Goal: Find specific page/section: Find specific page/section

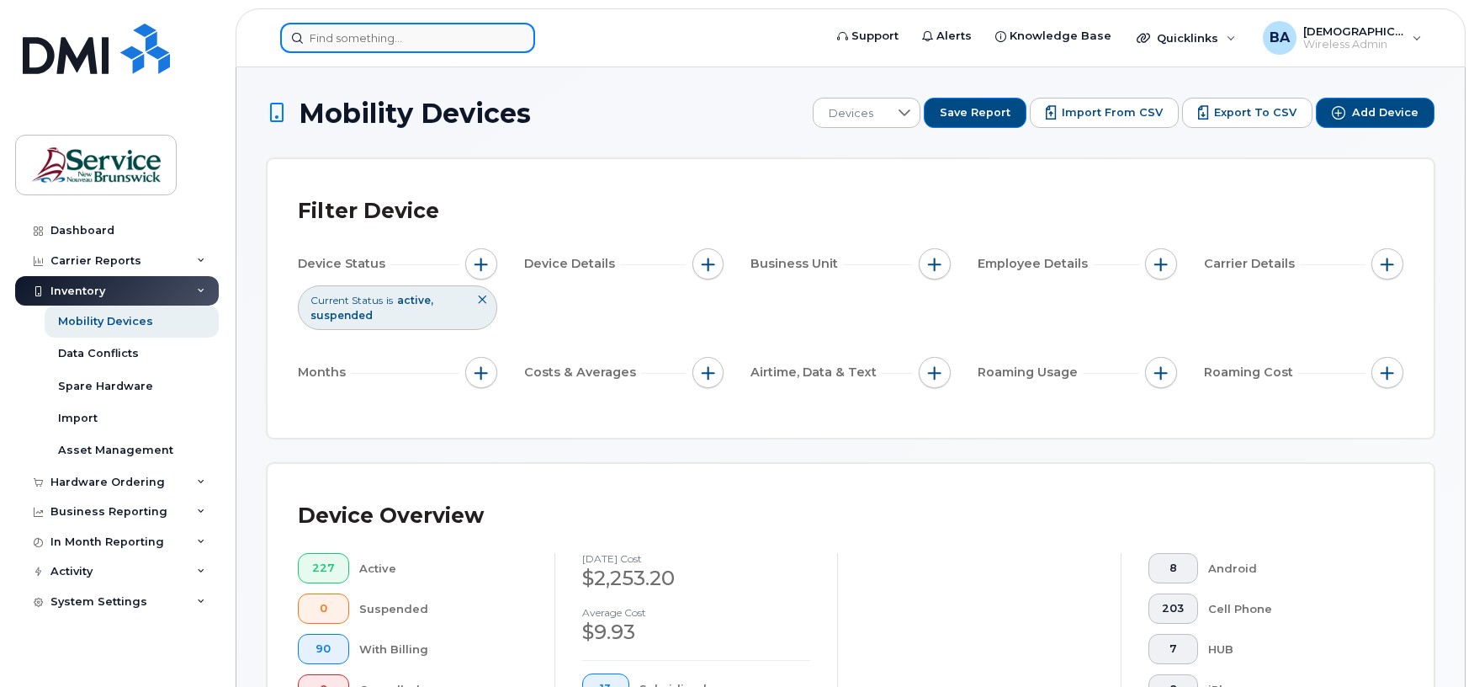
click at [454, 38] on input at bounding box center [407, 38] width 255 height 30
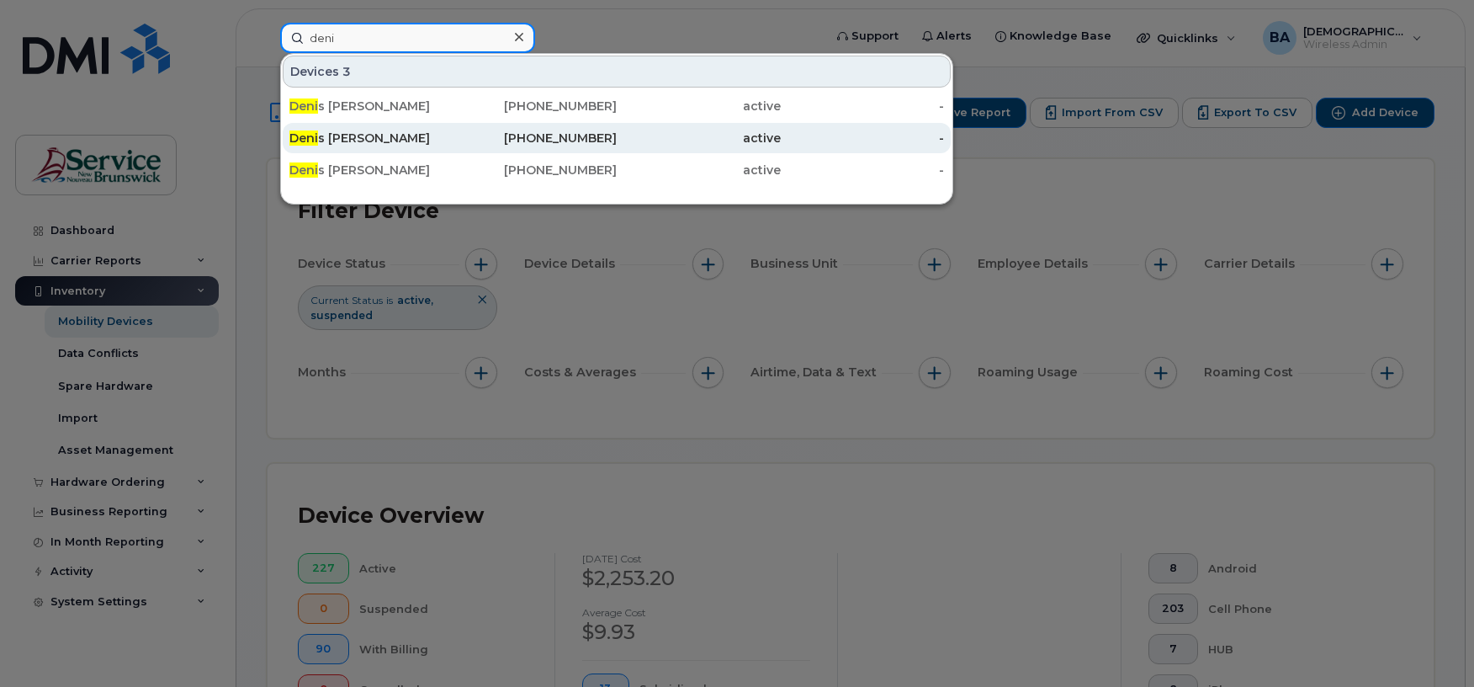
type input "deni"
click at [372, 138] on div "Deni s Bujold" at bounding box center [371, 138] width 164 height 17
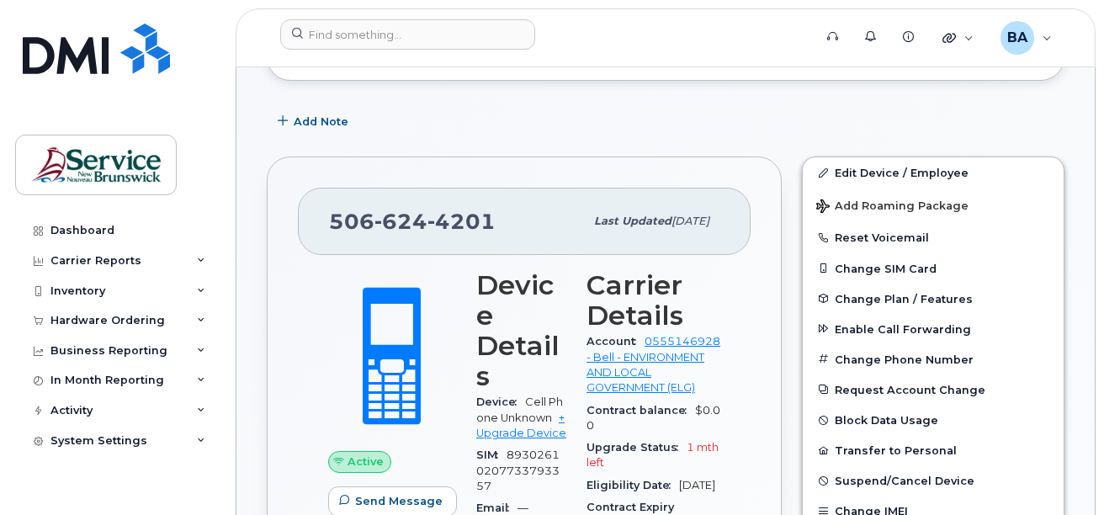
scroll to position [421, 0]
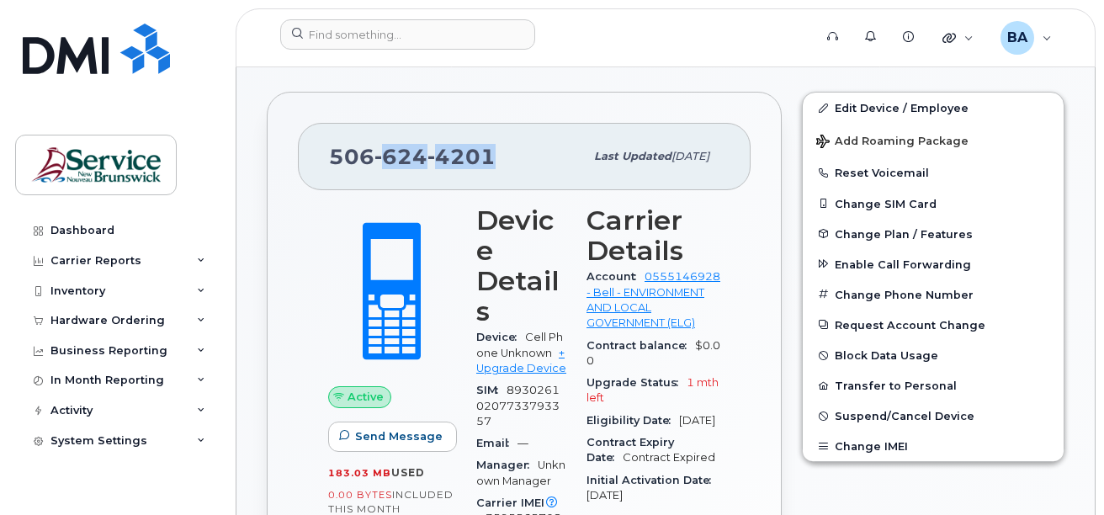
drag, startPoint x: 385, startPoint y: 151, endPoint x: 491, endPoint y: 161, distance: 107.3
click at [491, 161] on span "[PHONE_NUMBER]" at bounding box center [412, 156] width 167 height 25
